Goal: Download file/media

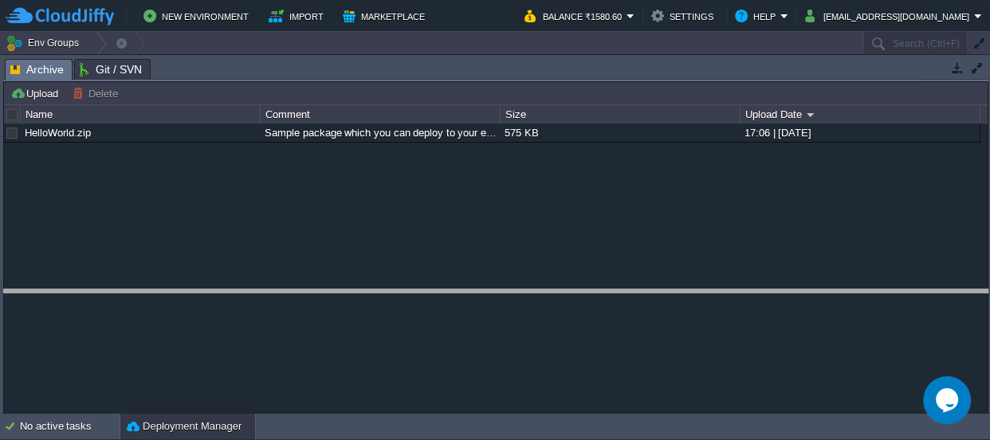
drag, startPoint x: 406, startPoint y: 69, endPoint x: 358, endPoint y: 332, distance: 267.3
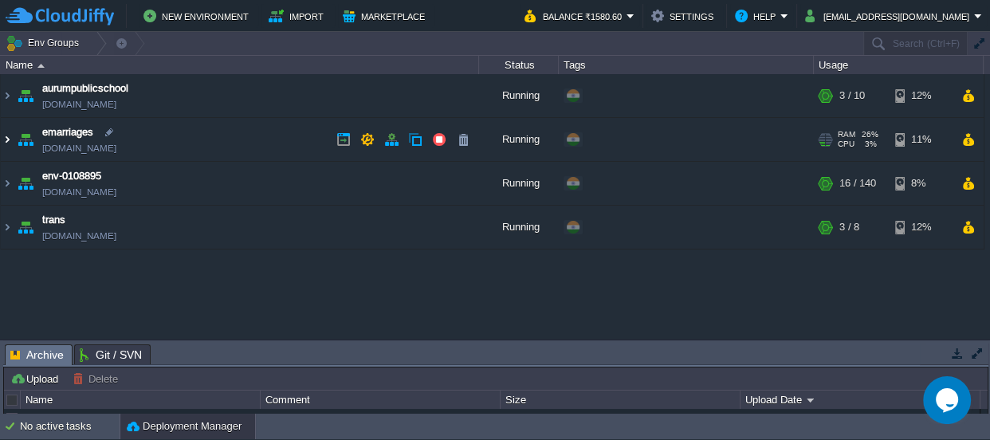
click at [2, 138] on img at bounding box center [7, 139] width 13 height 43
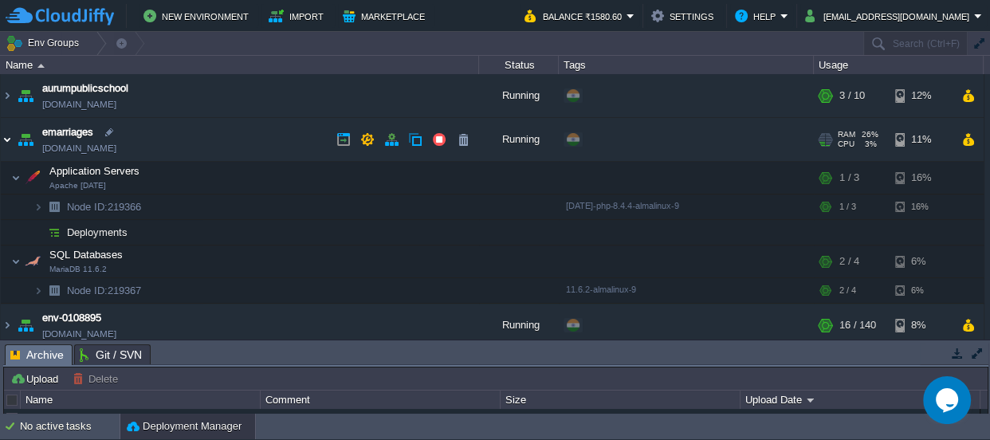
click at [2, 138] on img at bounding box center [7, 139] width 13 height 43
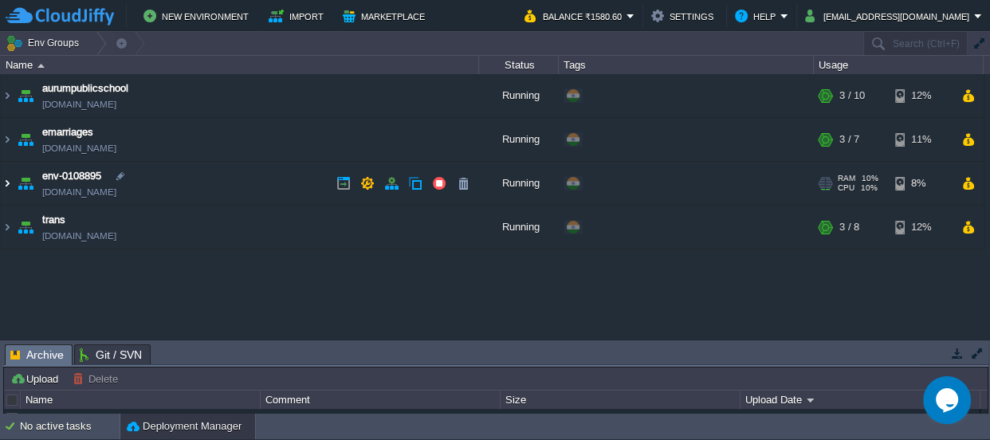
click at [2, 186] on img at bounding box center [7, 183] width 13 height 43
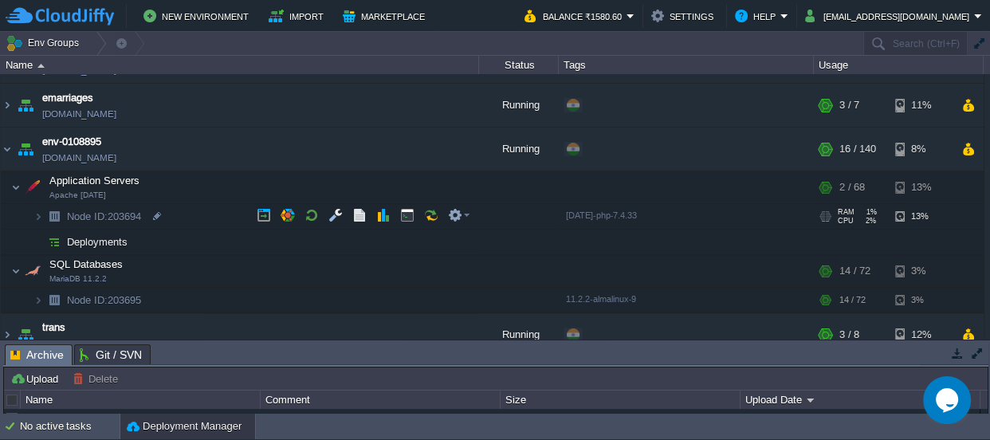
scroll to position [51, 0]
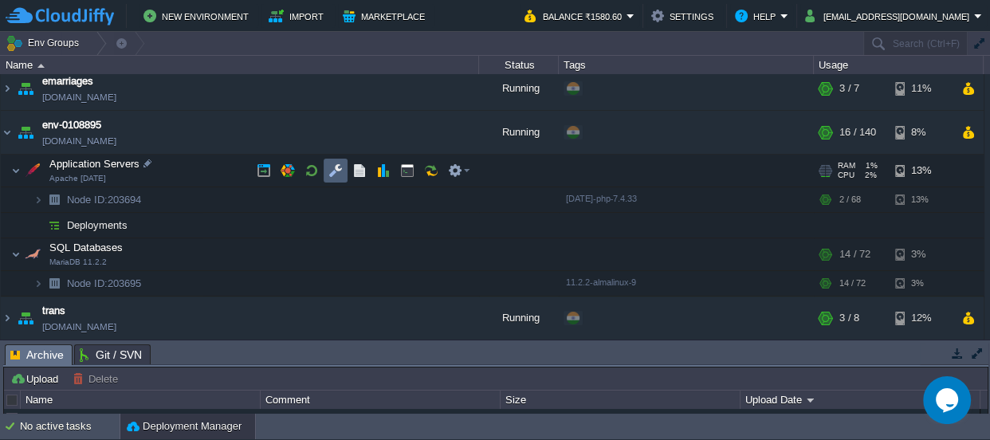
click at [327, 169] on td at bounding box center [336, 171] width 24 height 24
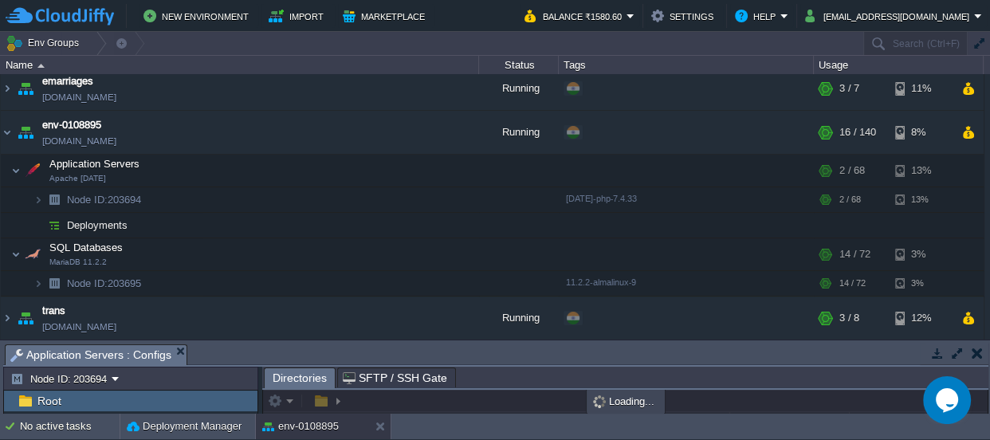
drag, startPoint x: 459, startPoint y: 351, endPoint x: 474, endPoint y: -88, distance: 439.4
click at [474, 0] on html "New Environment Import Marketplace Bonus ₹0.00 Upgrade Account Balance ₹1580.60…" at bounding box center [495, 220] width 990 height 440
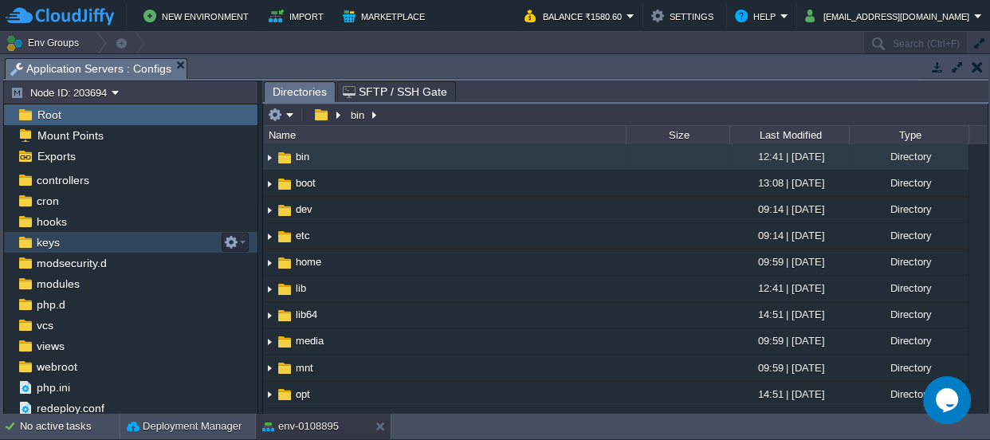
scroll to position [85, 0]
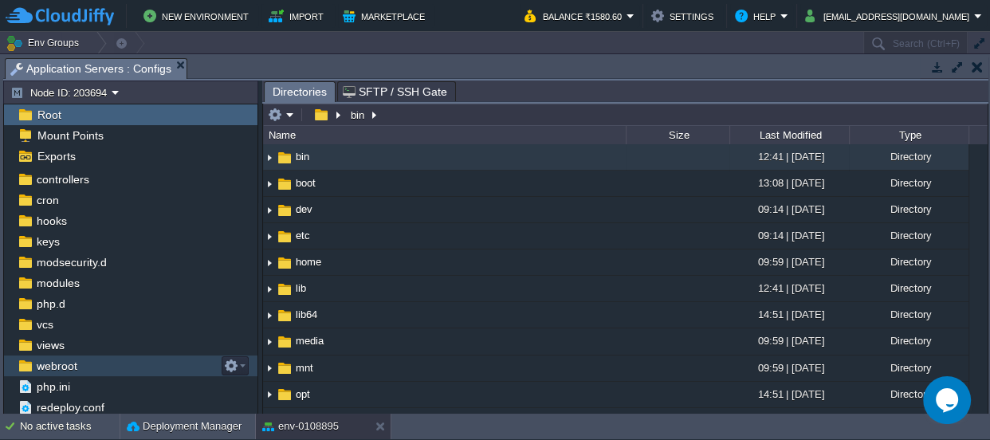
click at [73, 363] on span "webroot" at bounding box center [56, 366] width 46 height 14
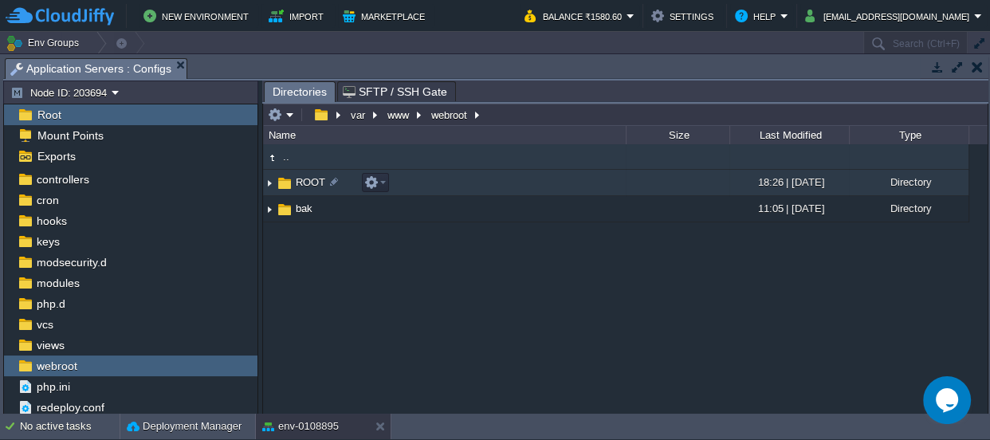
click at [298, 174] on td "ROOT" at bounding box center [444, 183] width 363 height 26
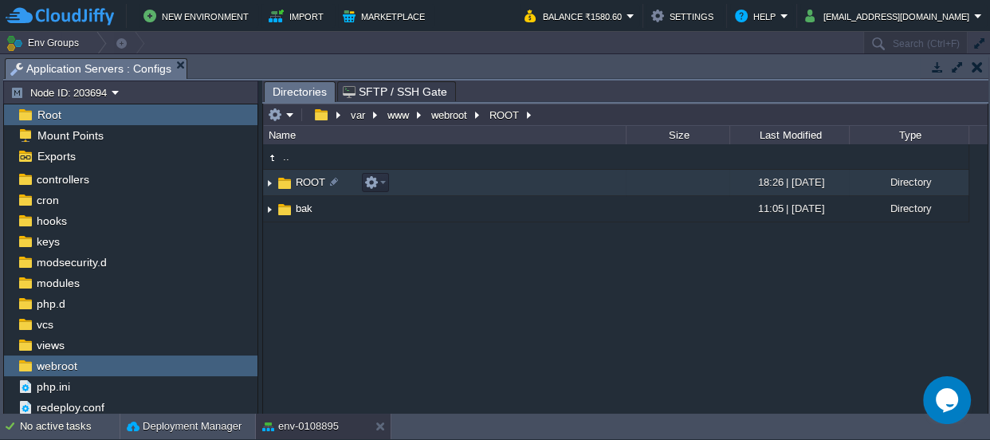
click at [298, 174] on td "ROOT" at bounding box center [444, 183] width 363 height 26
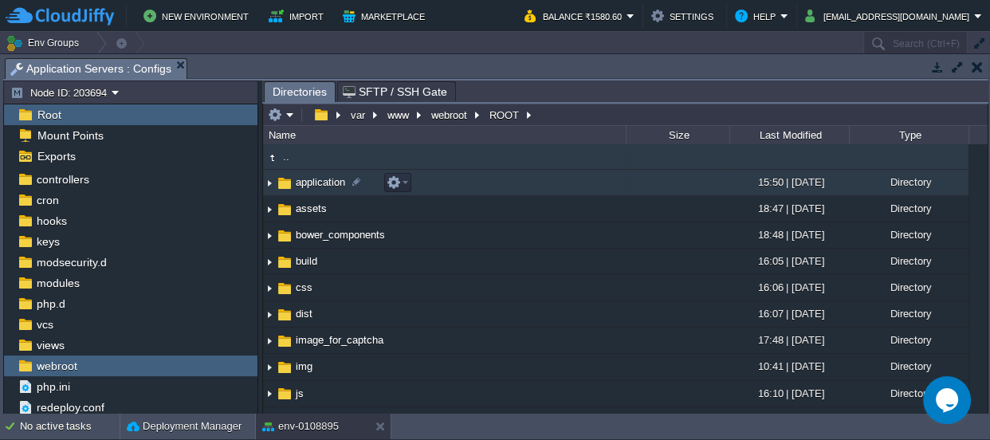
click at [308, 180] on span "application" at bounding box center [320, 182] width 54 height 14
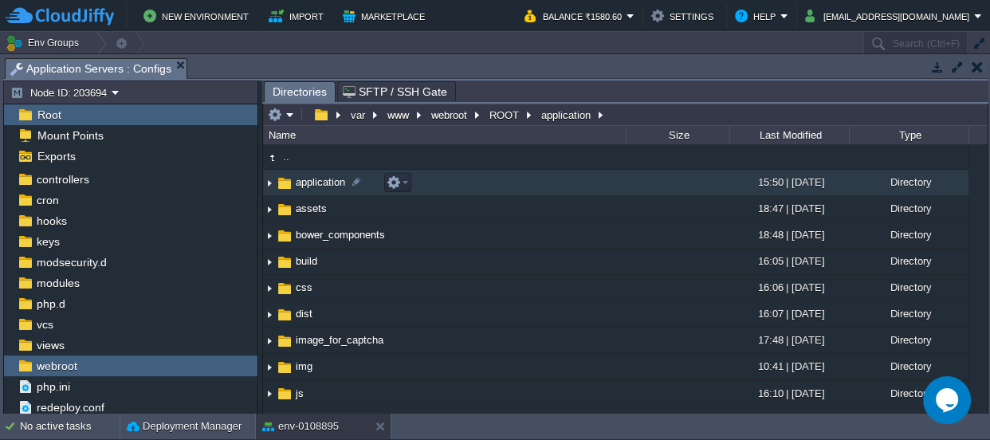
click at [308, 180] on span "application" at bounding box center [320, 182] width 54 height 14
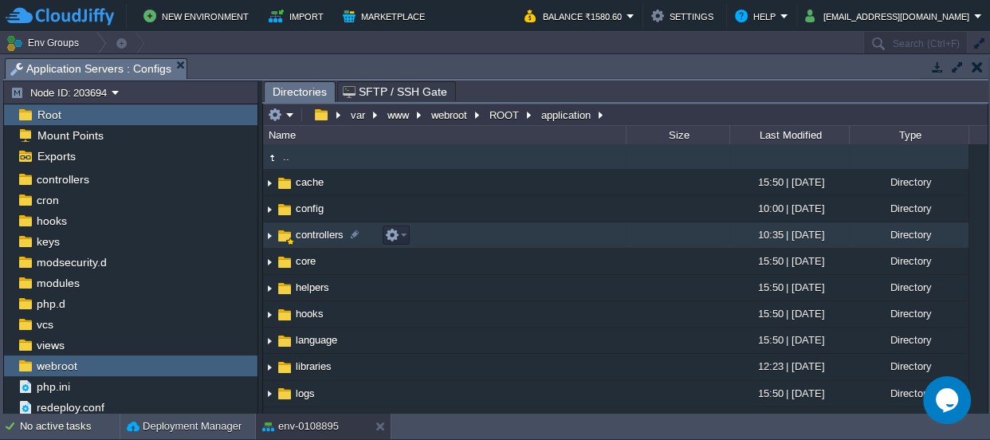
click at [312, 236] on span "controllers" at bounding box center [319, 235] width 53 height 14
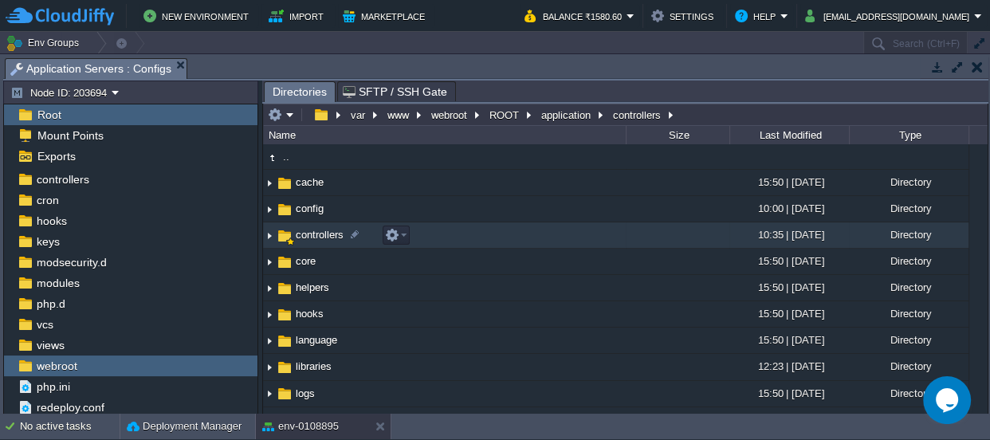
click at [312, 236] on span "controllers" at bounding box center [319, 235] width 53 height 14
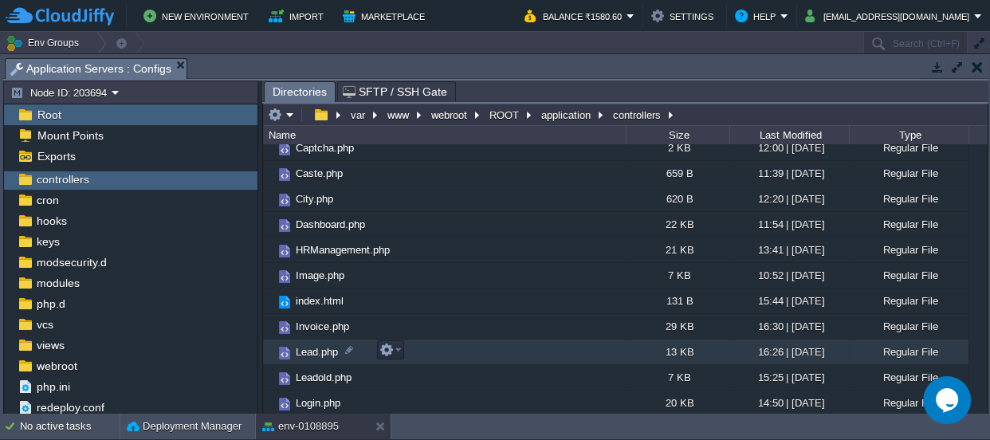
scroll to position [289, 0]
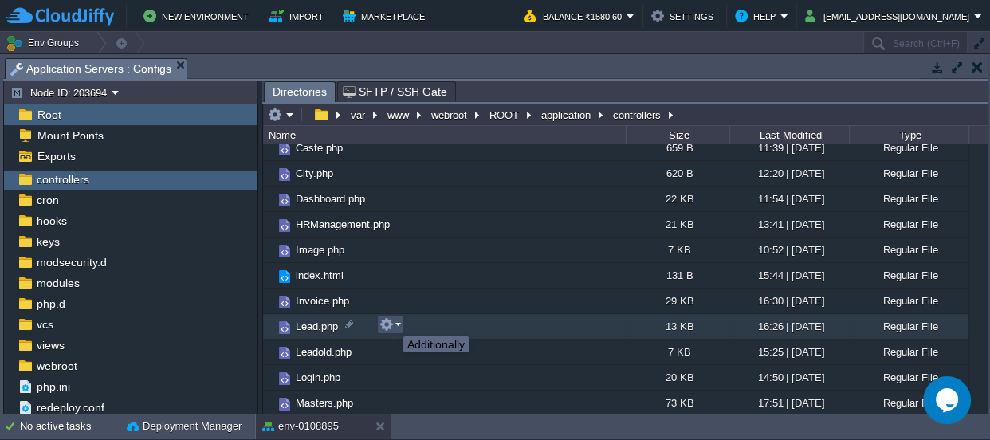
click at [391, 322] on button "button" at bounding box center [386, 324] width 14 height 14
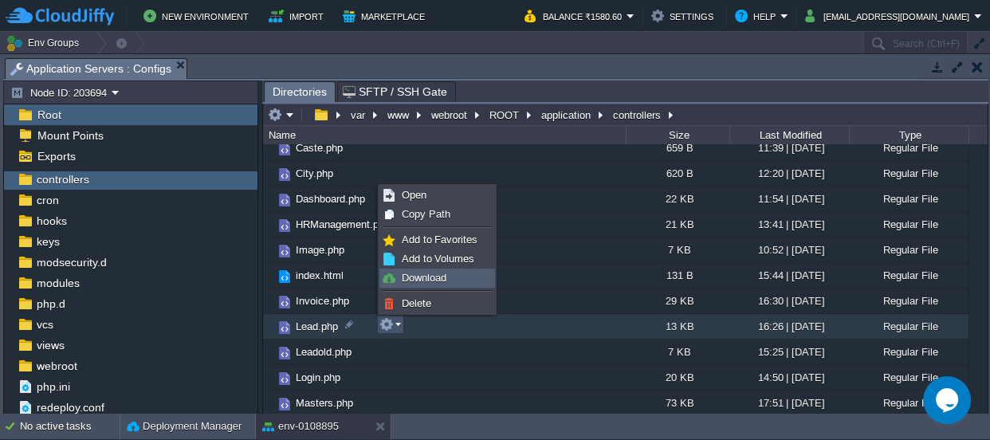
click at [428, 270] on link "Download" at bounding box center [437, 278] width 114 height 18
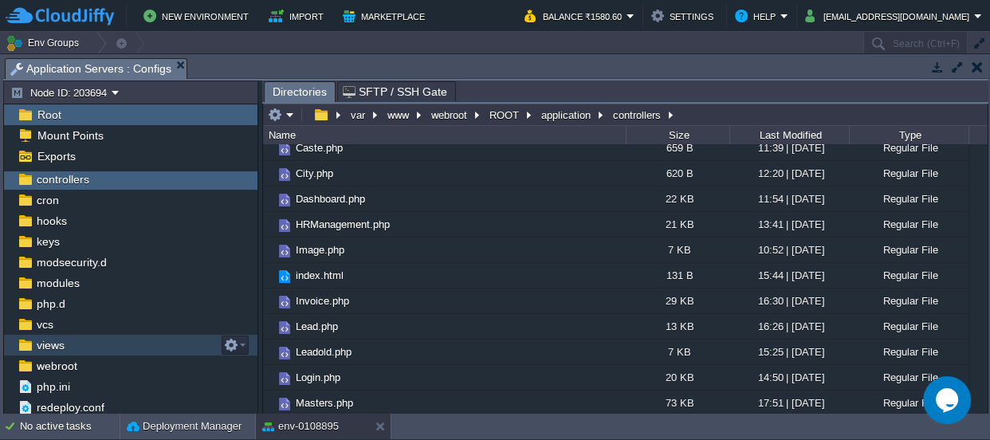
click at [77, 347] on div "views" at bounding box center [130, 345] width 253 height 21
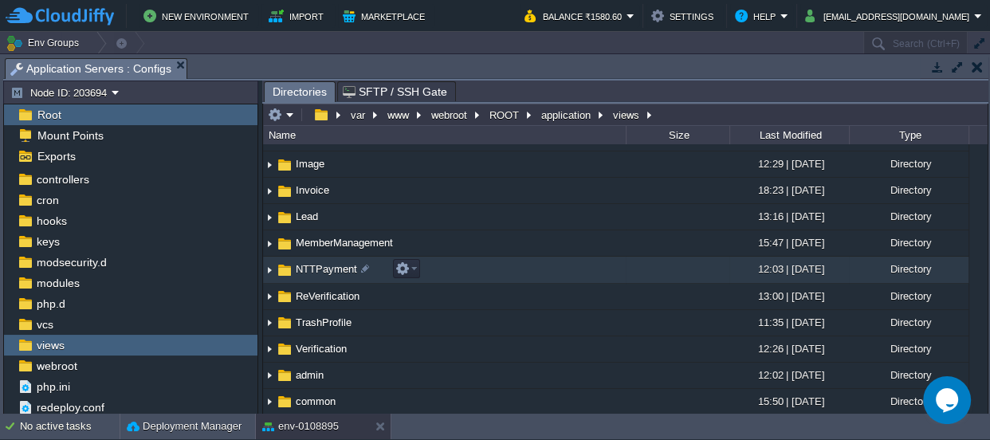
scroll to position [72, 0]
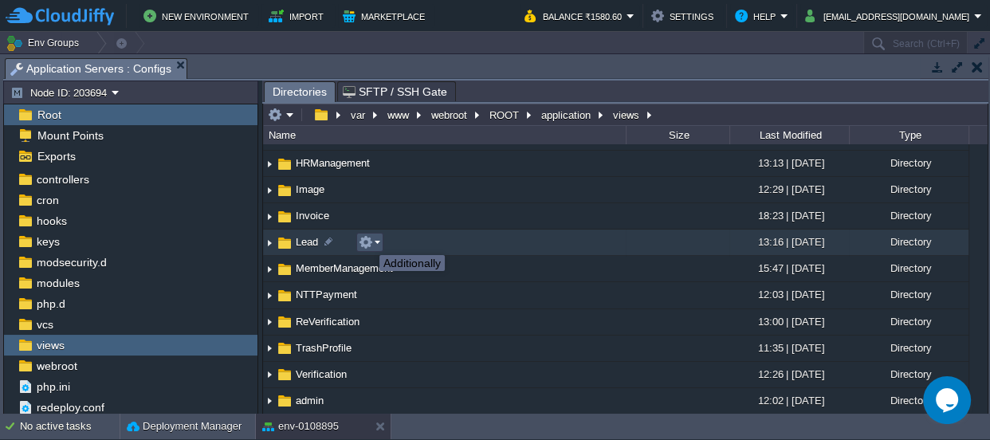
click at [367, 241] on button "button" at bounding box center [366, 242] width 14 height 14
click at [285, 234] on img at bounding box center [285, 243] width 18 height 18
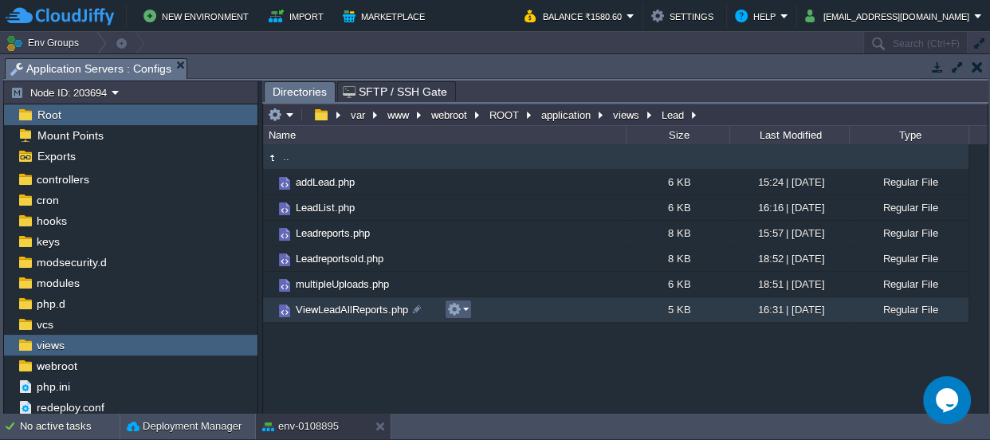
click at [462, 310] on em at bounding box center [458, 309] width 22 height 14
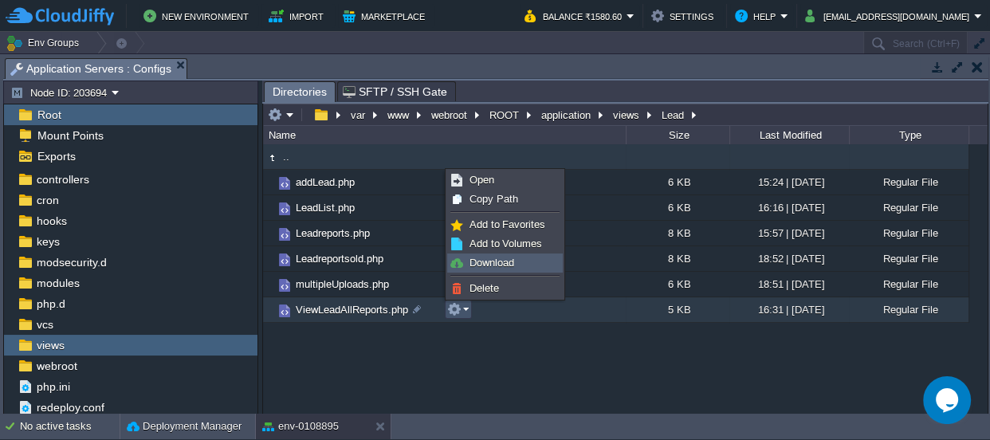
click at [494, 257] on span "Download" at bounding box center [491, 263] width 45 height 12
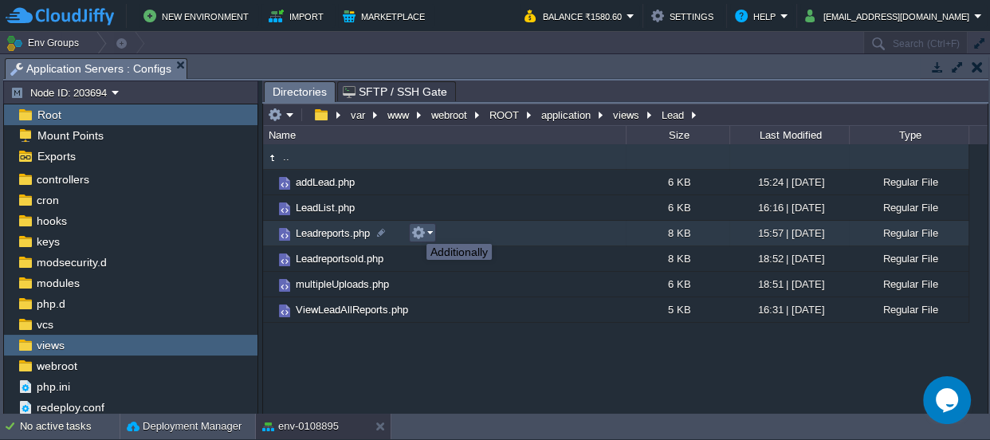
click at [414, 230] on button "button" at bounding box center [418, 233] width 14 height 14
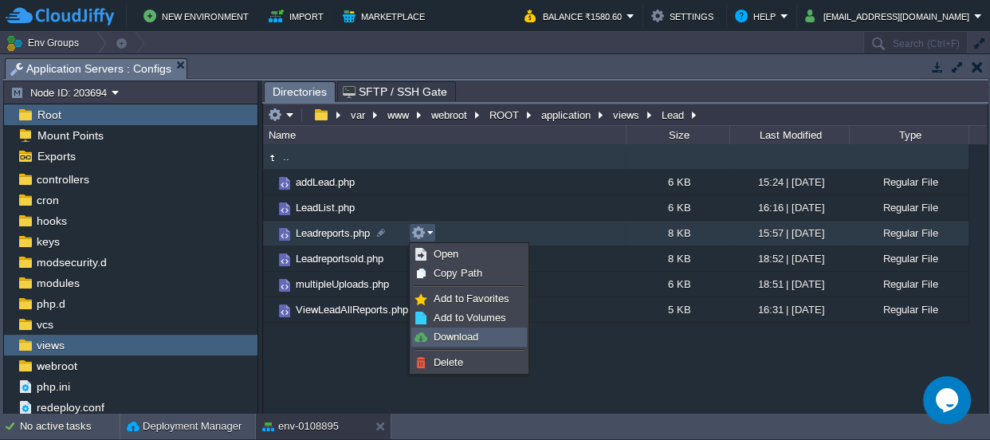
click at [461, 337] on span "Download" at bounding box center [456, 337] width 45 height 12
